Goal: Transaction & Acquisition: Purchase product/service

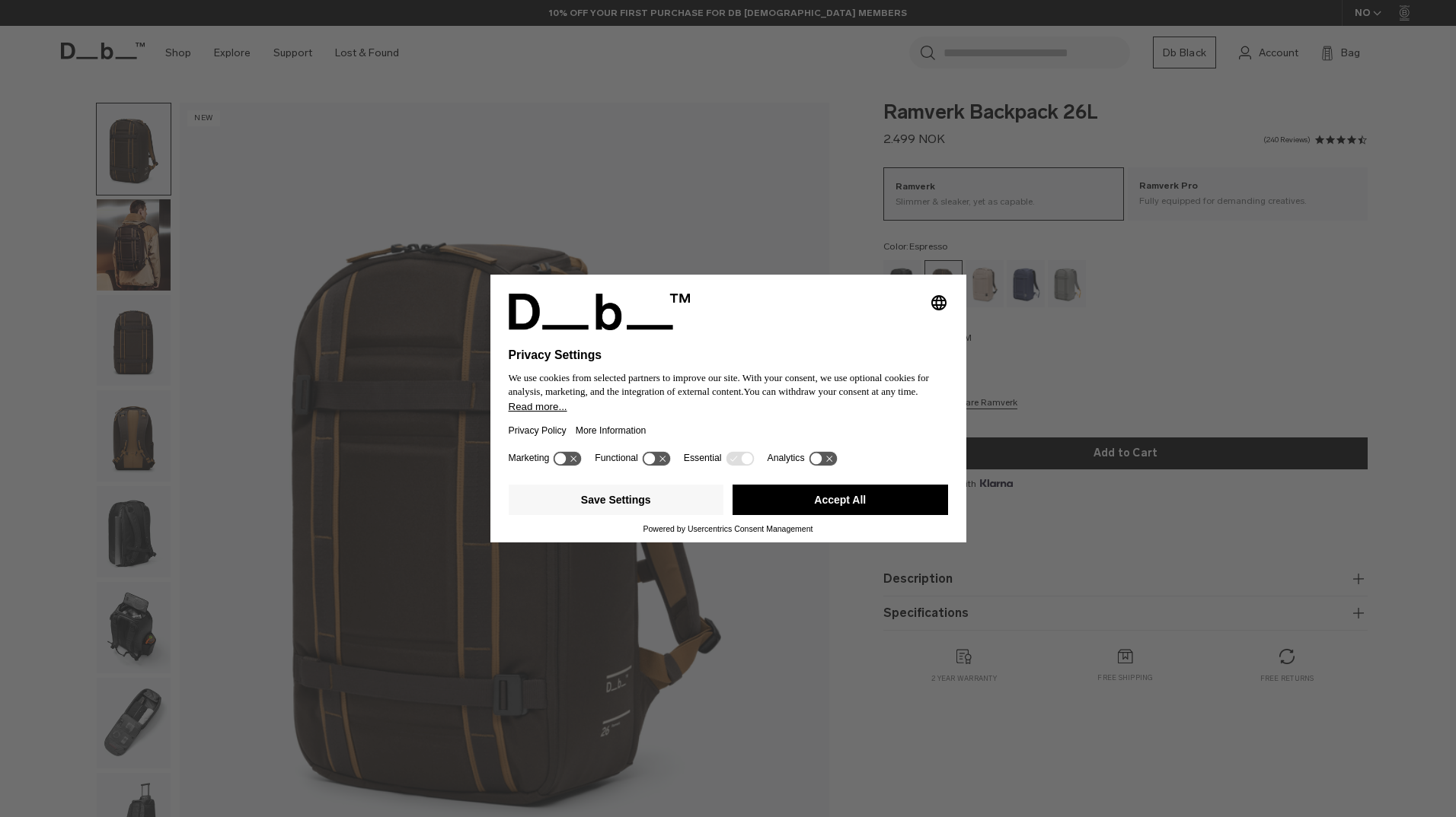
click at [144, 263] on div "Selecting an option will immediately change the language Privacy Settings We us…" at bounding box center [728, 408] width 1456 height 817
click at [804, 506] on button "Accept All" at bounding box center [840, 499] width 216 height 30
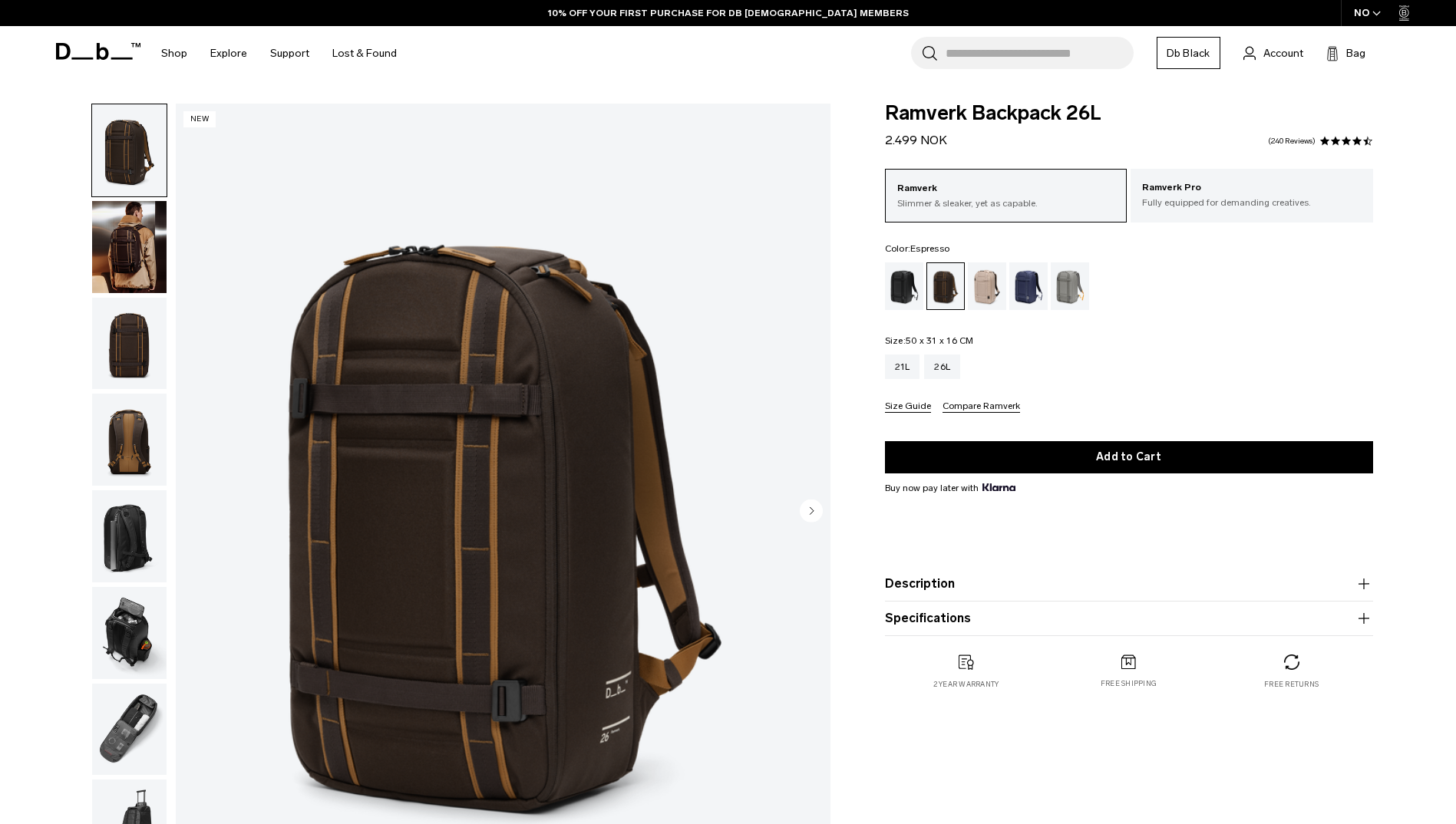
click at [125, 248] on img "button" at bounding box center [129, 247] width 75 height 92
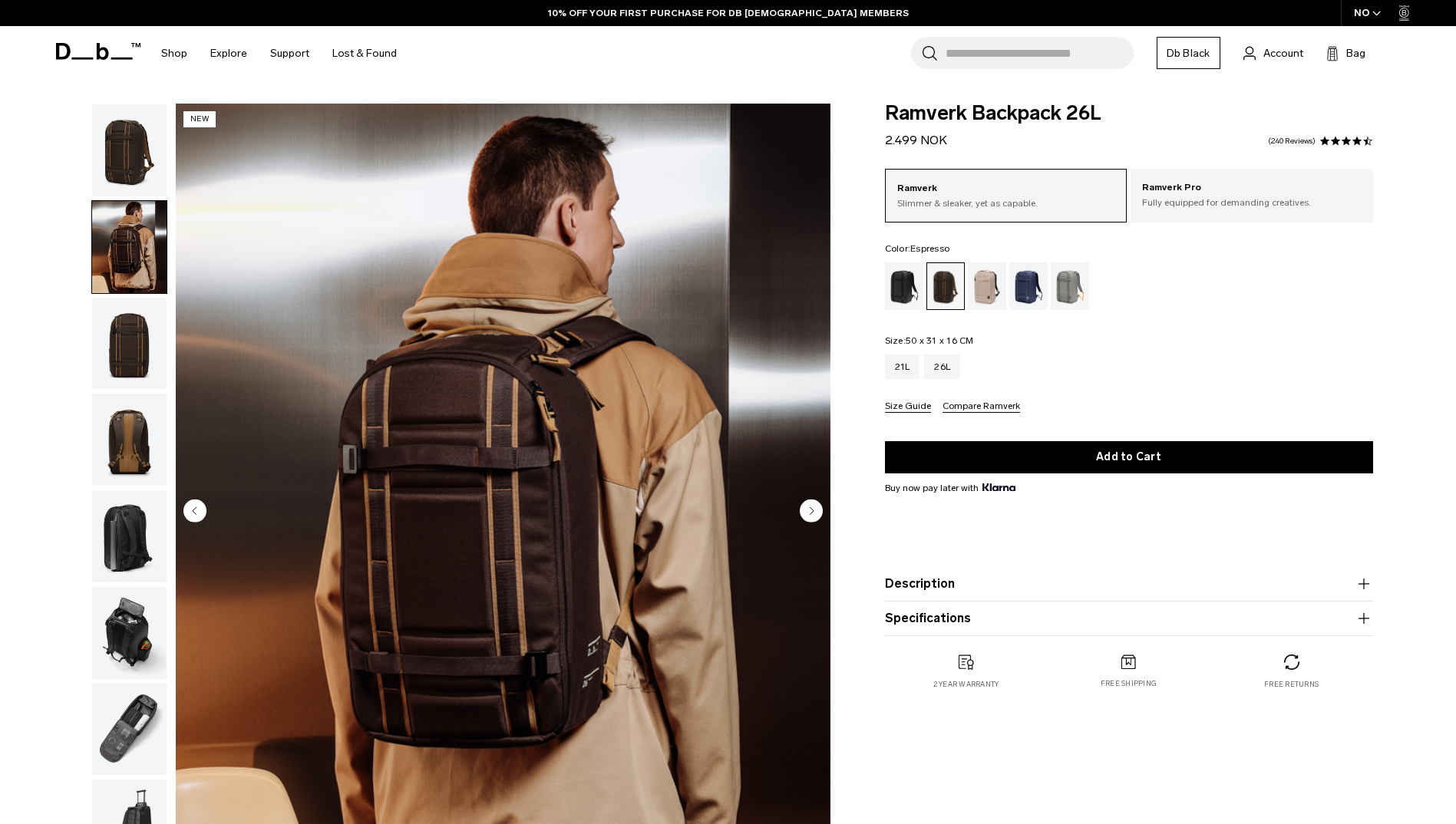
click at [127, 348] on img "button" at bounding box center [129, 344] width 75 height 92
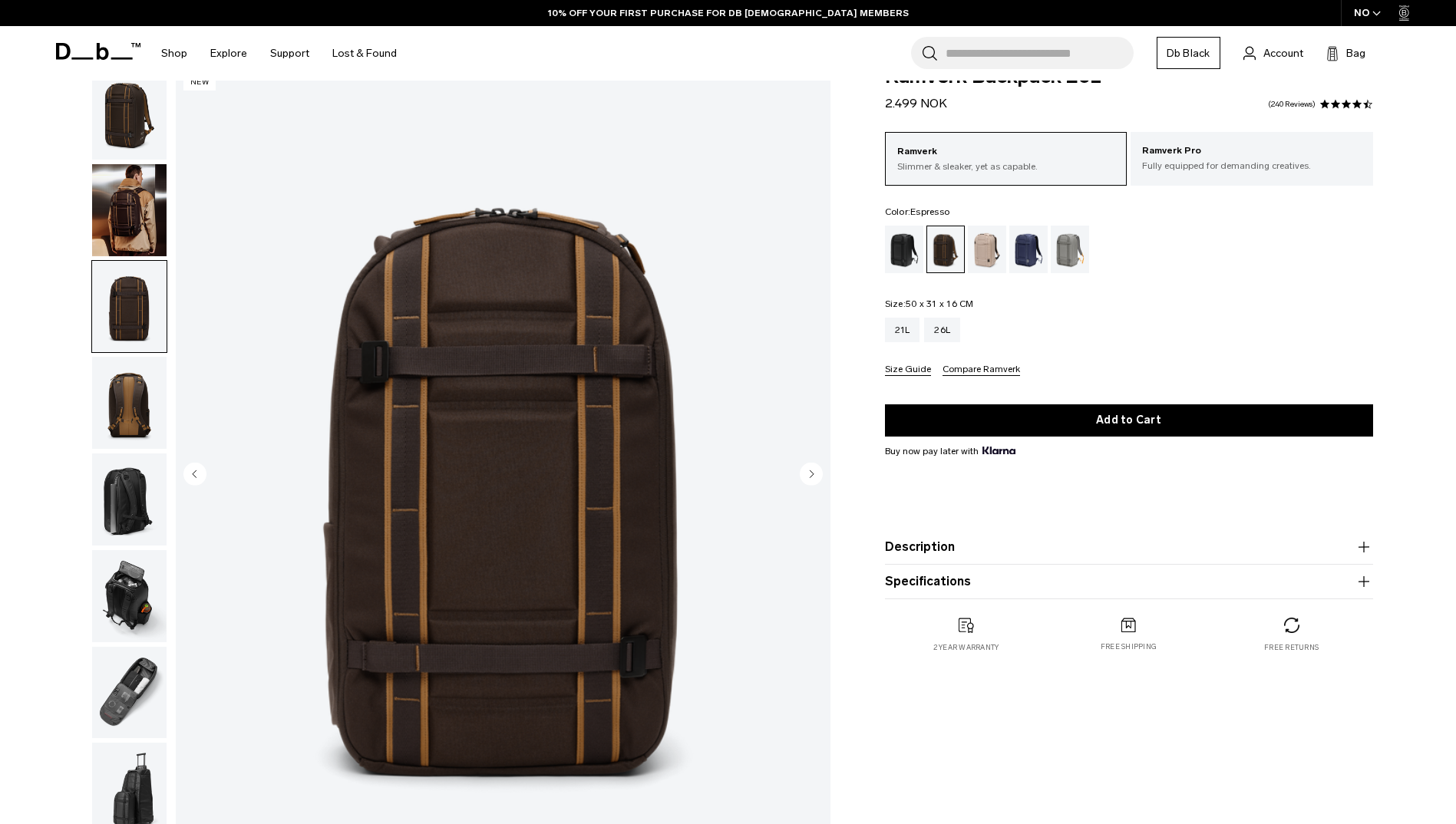
scroll to position [46, 0]
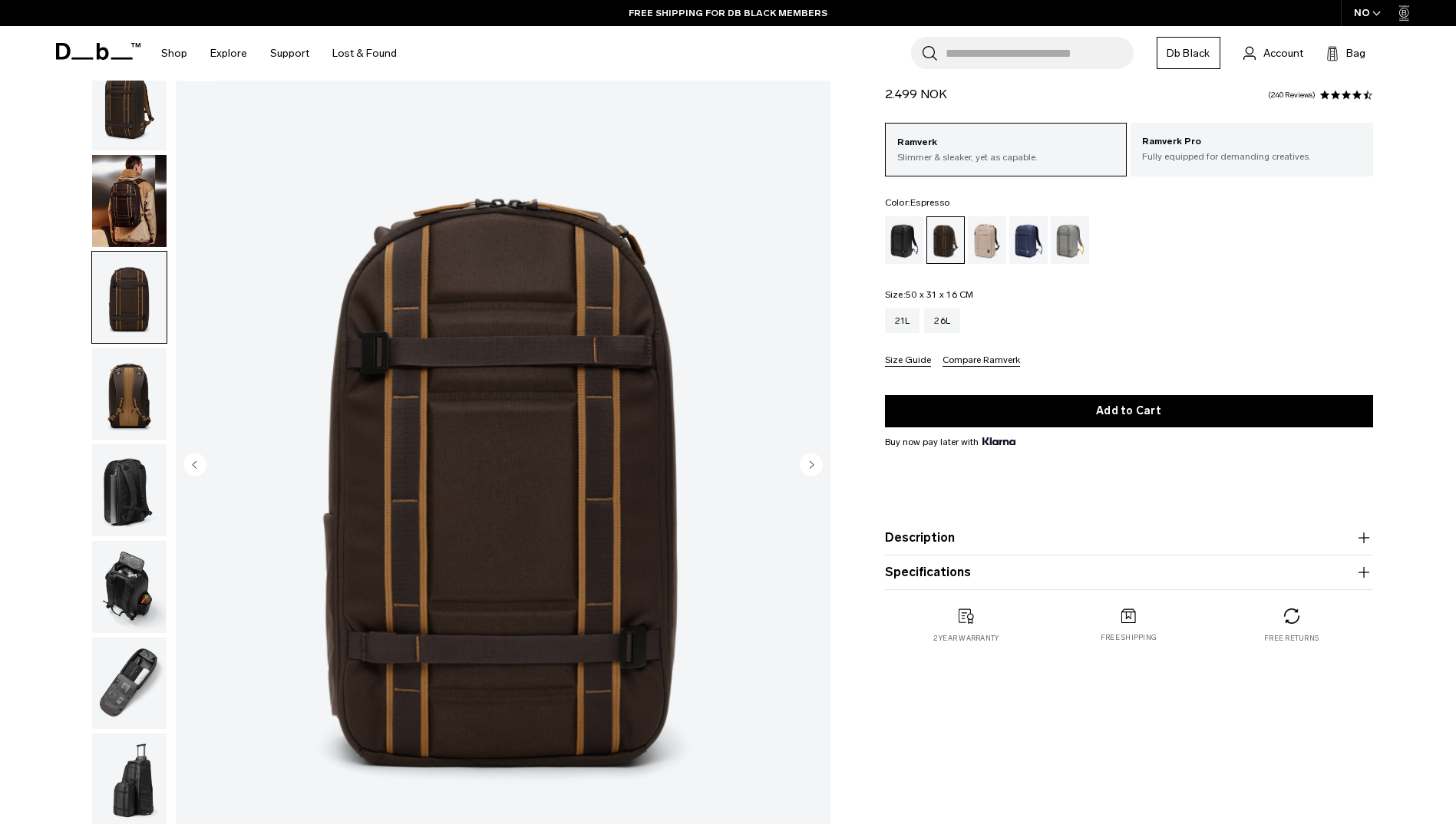
click at [134, 580] on img "button" at bounding box center [129, 587] width 75 height 92
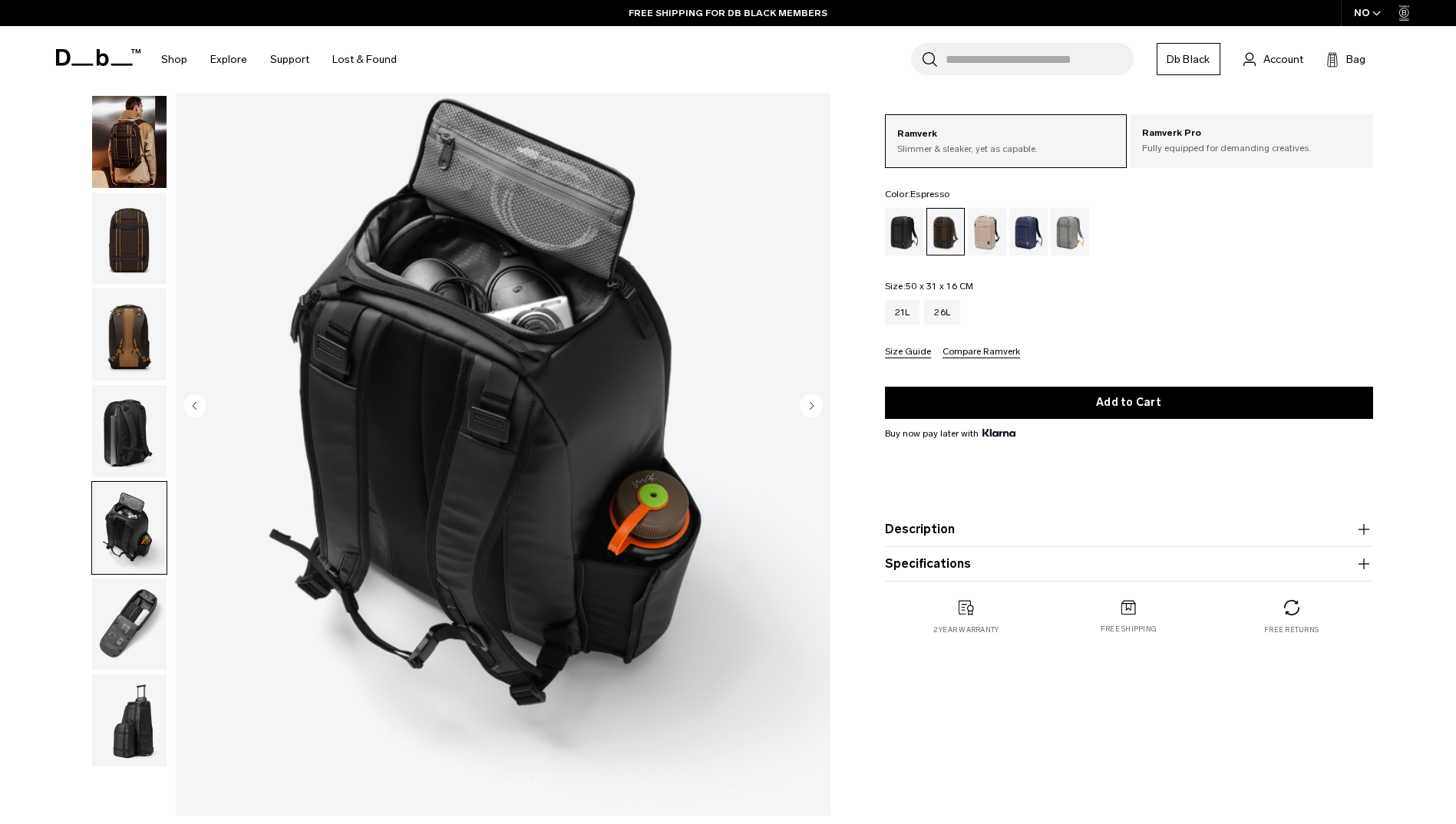
scroll to position [116, 0]
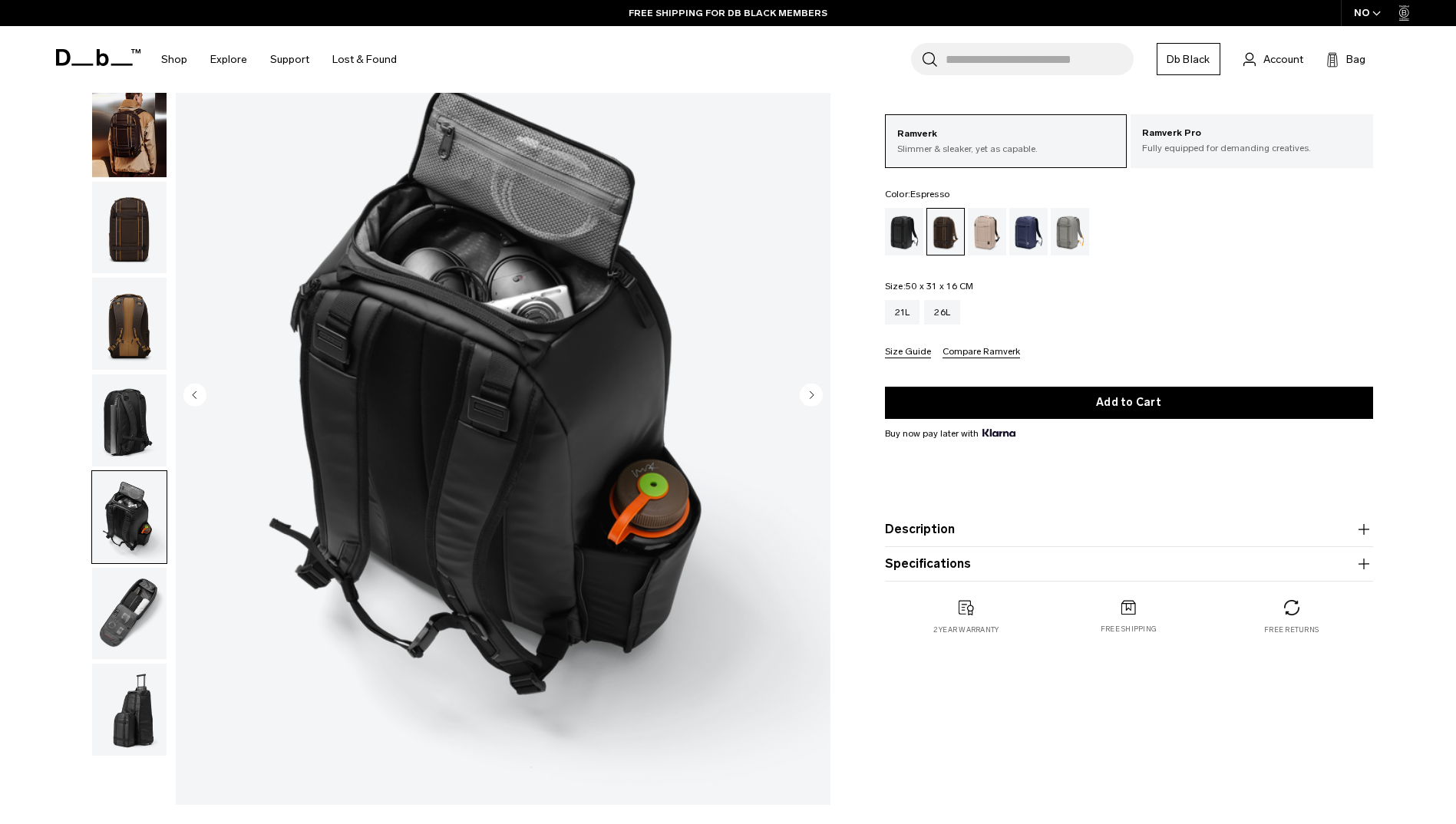
click at [136, 612] on img "button" at bounding box center [129, 614] width 75 height 92
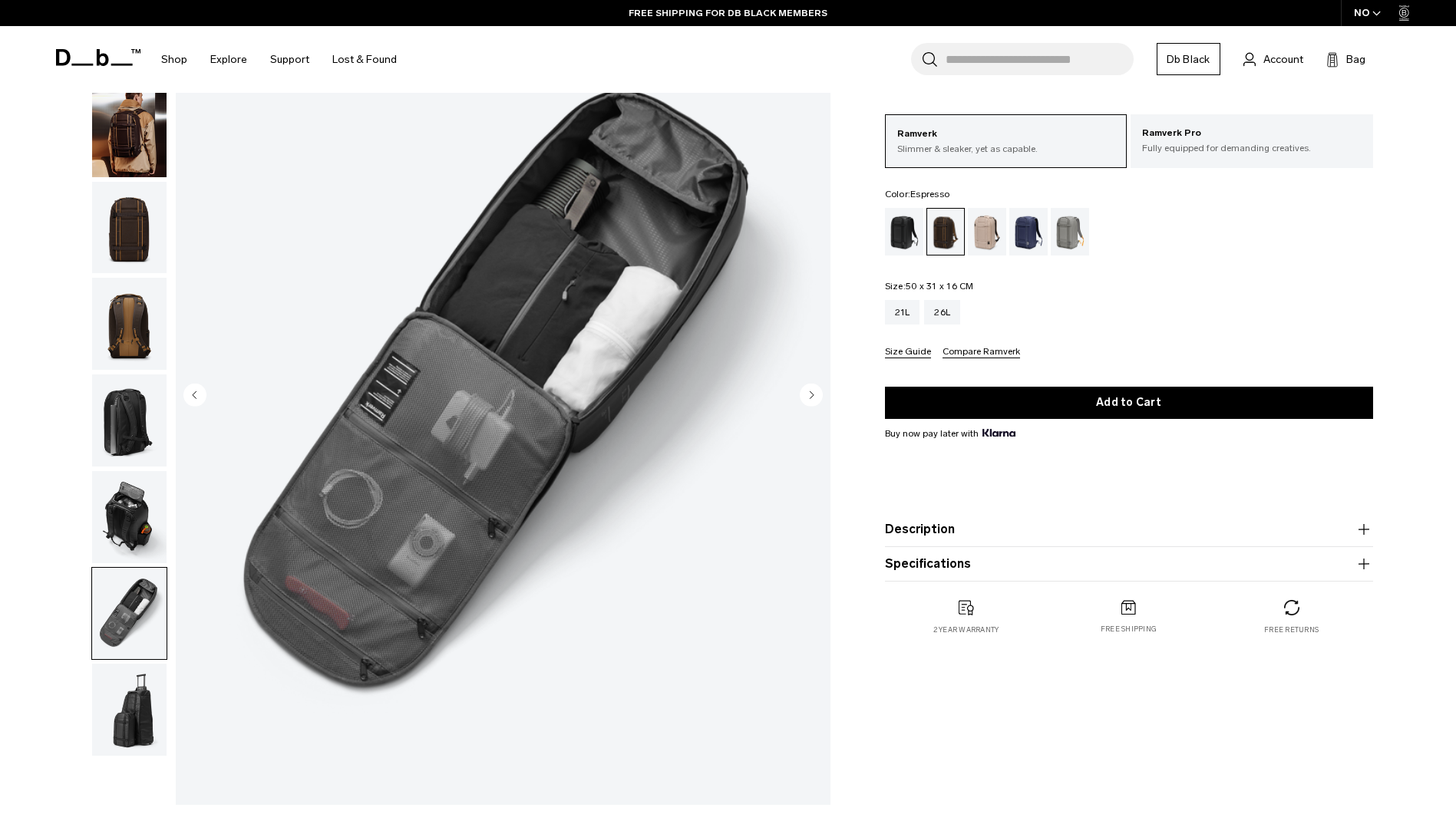
click at [135, 721] on img "button" at bounding box center [129, 710] width 75 height 92
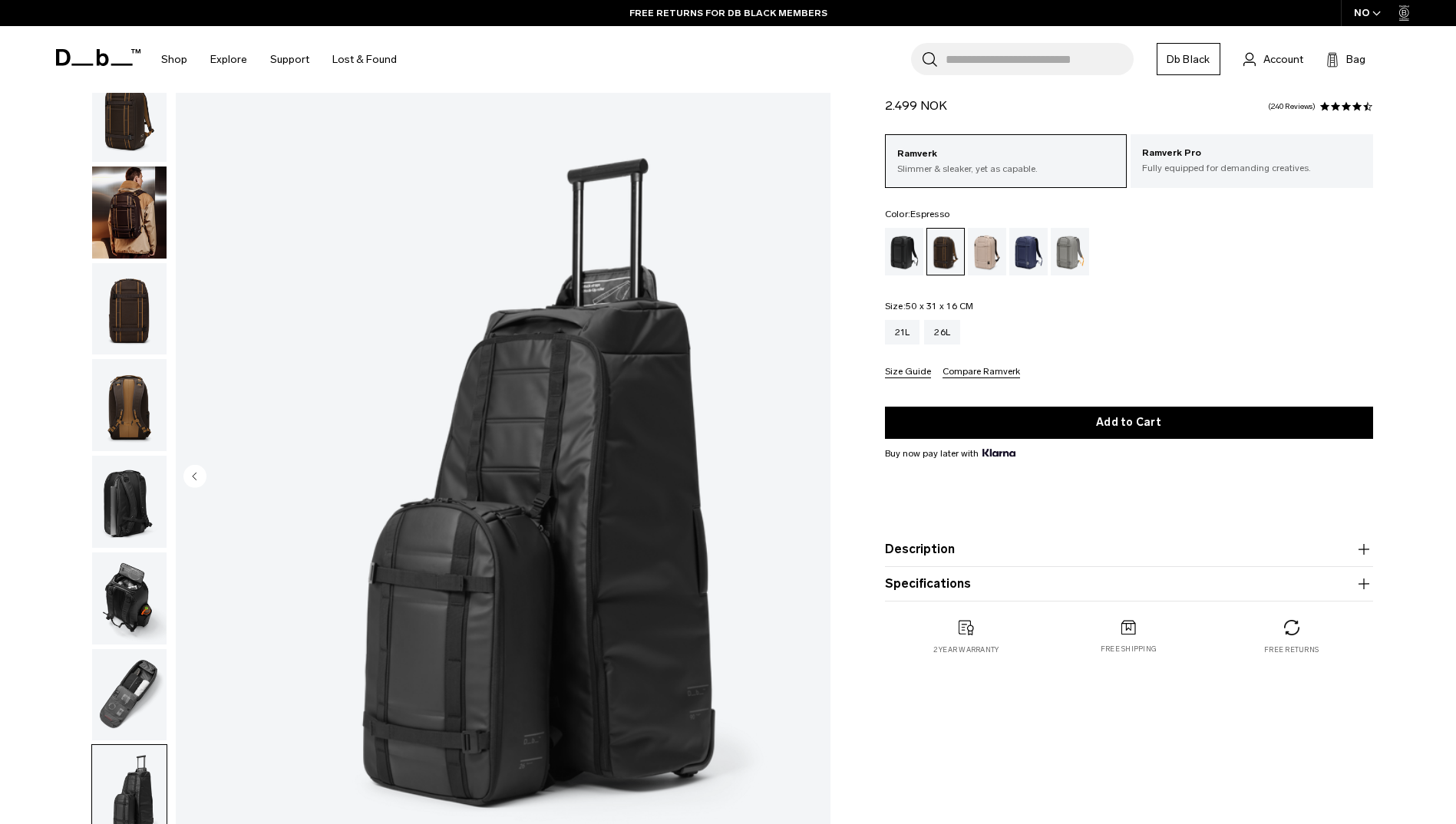
scroll to position [34, 0]
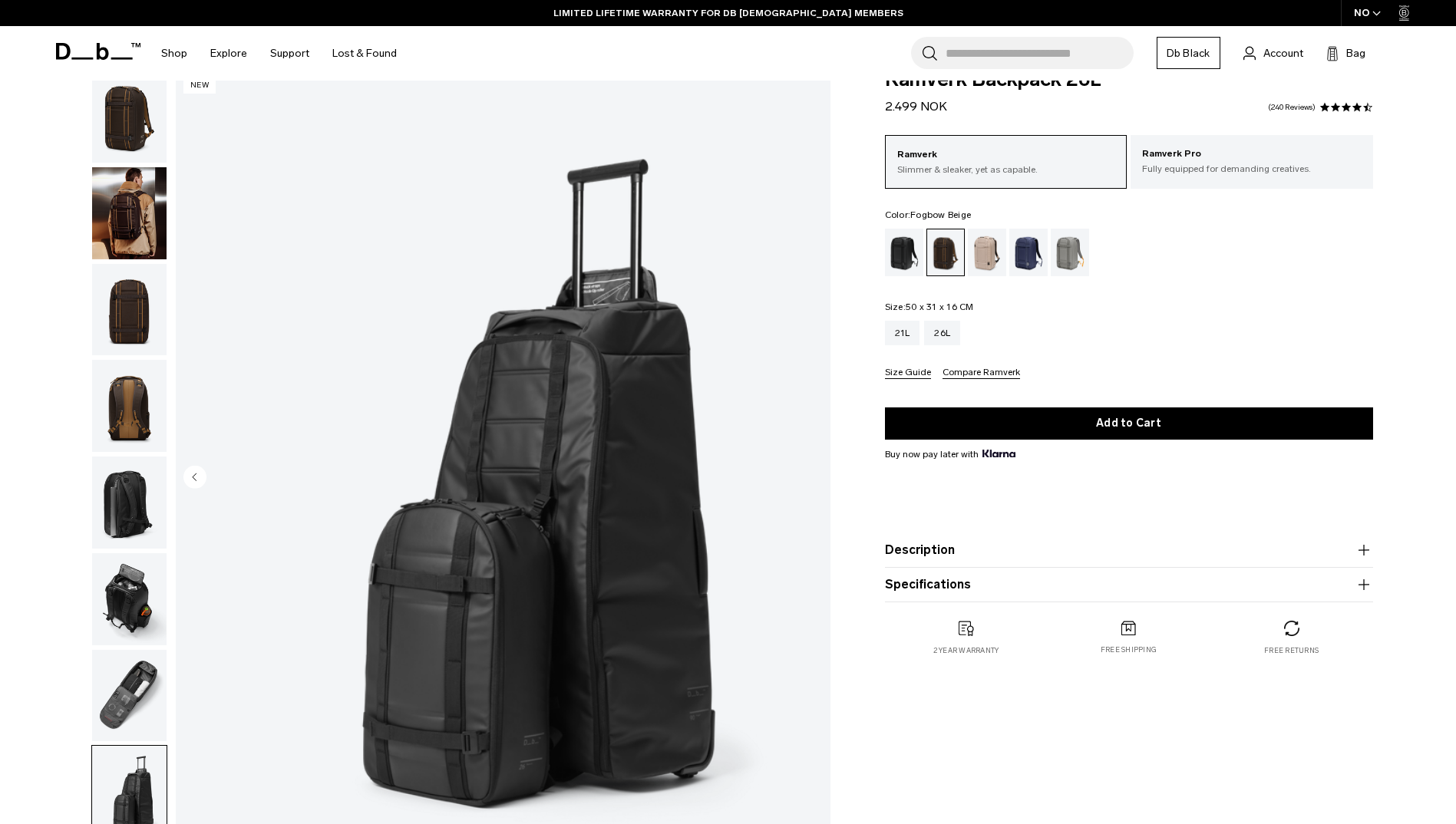
click at [981, 261] on div "Fogbow Beige" at bounding box center [987, 253] width 39 height 48
